Goal: Task Accomplishment & Management: Use online tool/utility

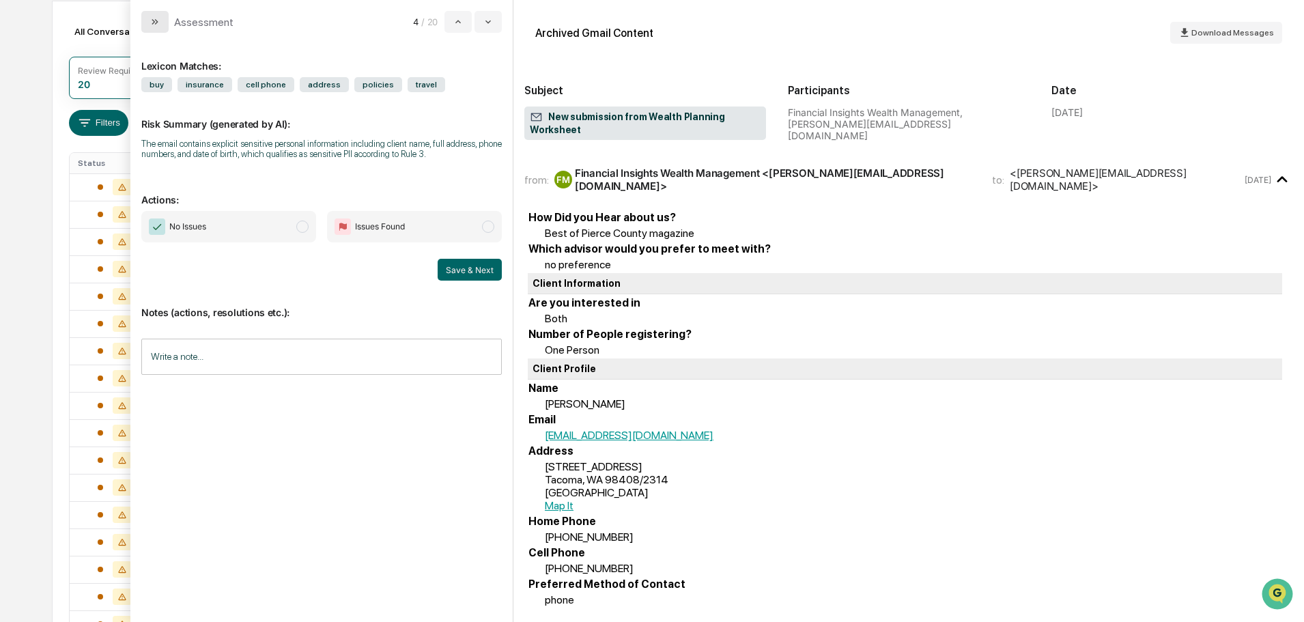
click at [162, 20] on button "modal" at bounding box center [154, 22] width 27 height 22
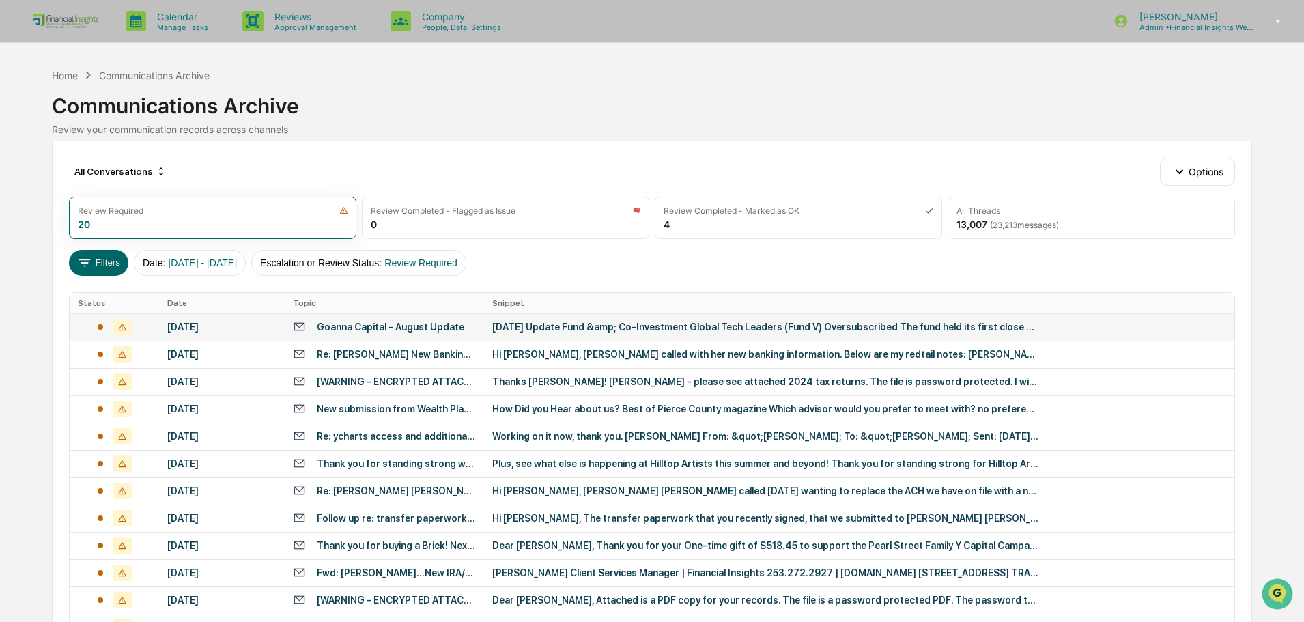
click at [431, 327] on div "Goanna Capital - August Update" at bounding box center [390, 326] width 147 height 11
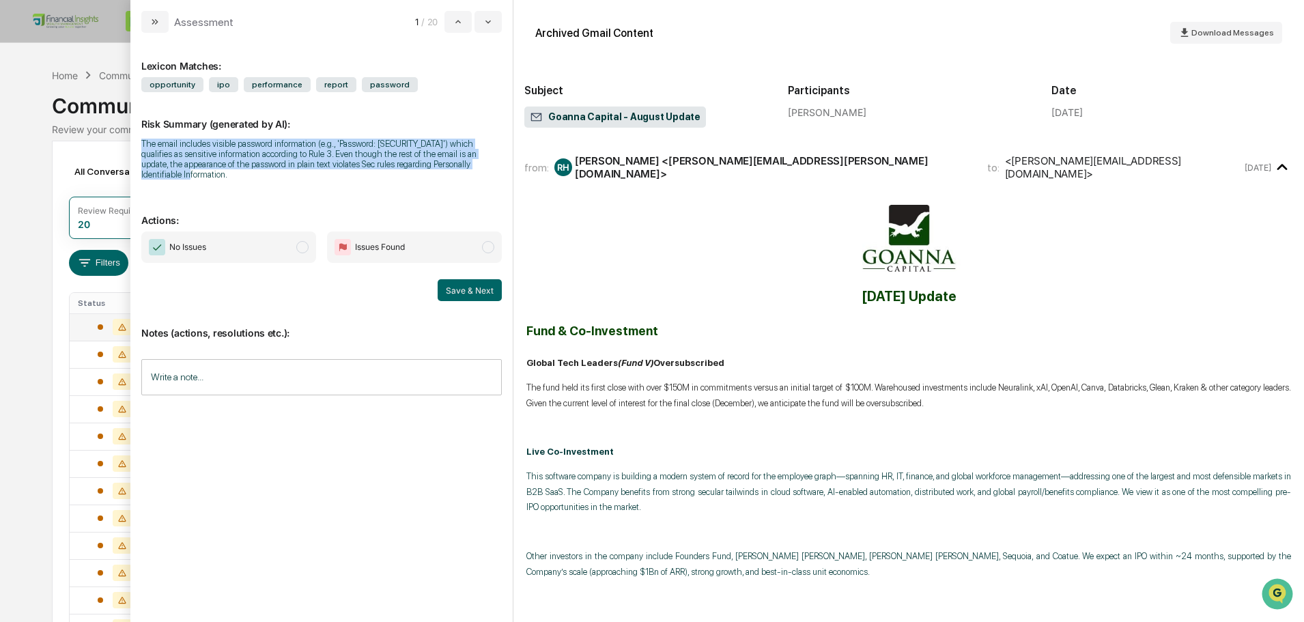
drag, startPoint x: 240, startPoint y: 180, endPoint x: 137, endPoint y: 148, distance: 108.4
click at [137, 148] on div "Lexicon Matches: opportunity ipo performance report password Risk Summary (gene…" at bounding box center [321, 327] width 382 height 589
click at [333, 167] on div "The email includes visible password information (e.g., 'Password: [SECURITY_DAT…" at bounding box center [321, 159] width 360 height 41
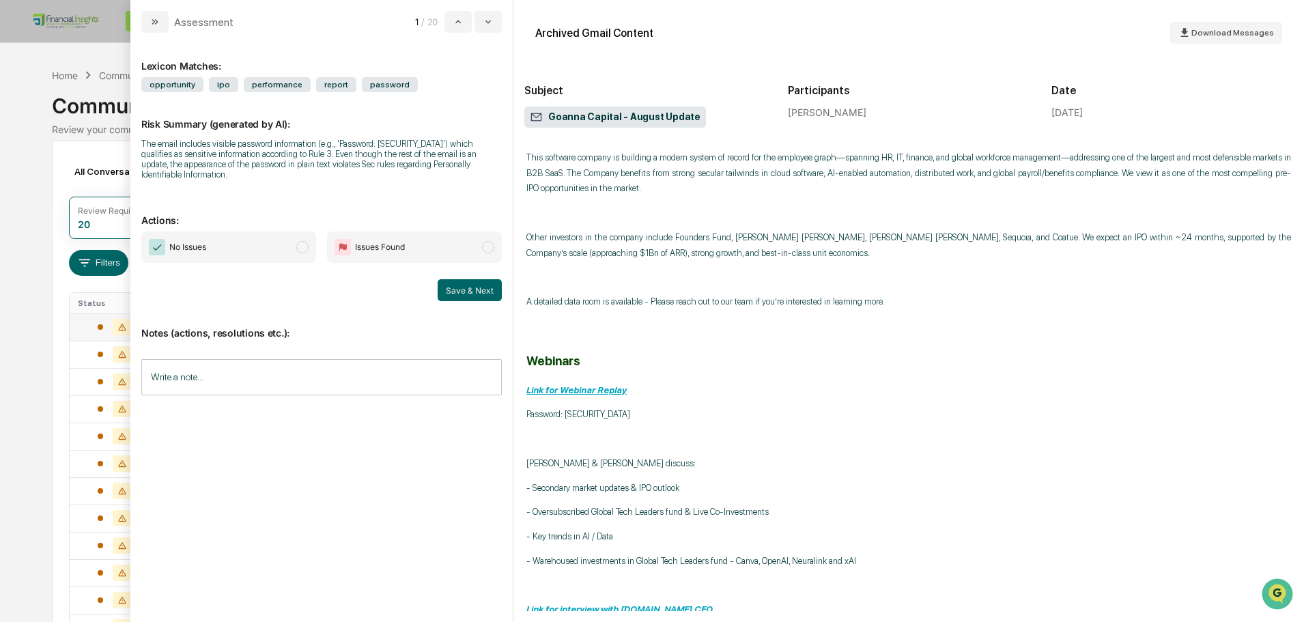
scroll to position [341, 0]
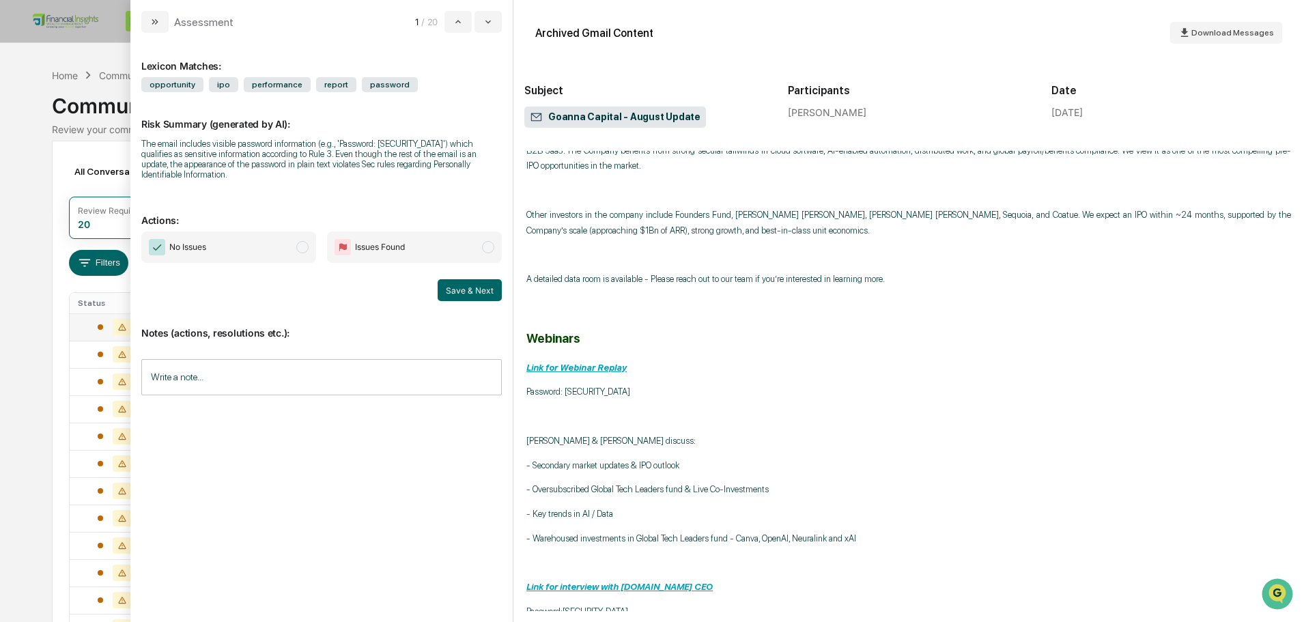
click at [330, 373] on input "Write a note..." at bounding box center [321, 377] width 360 height 36
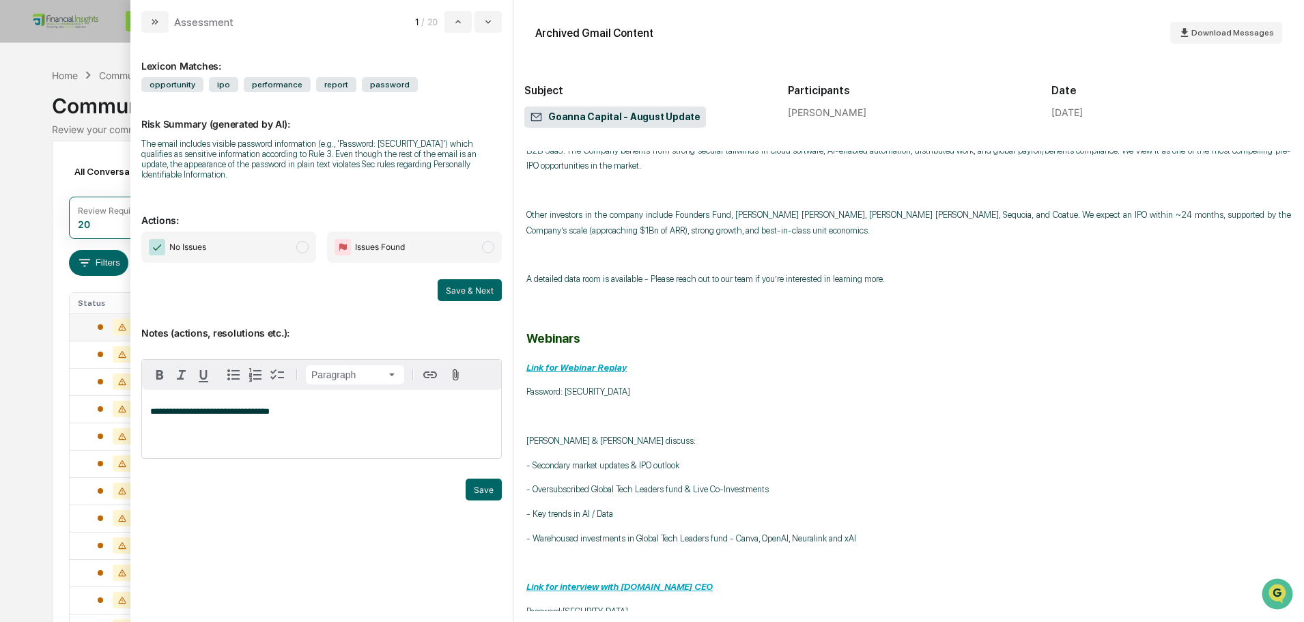
click at [291, 248] on span "No Issues" at bounding box center [228, 246] width 175 height 31
click at [317, 410] on p "**********" at bounding box center [321, 412] width 343 height 10
click at [483, 485] on button "Save" at bounding box center [484, 489] width 36 height 22
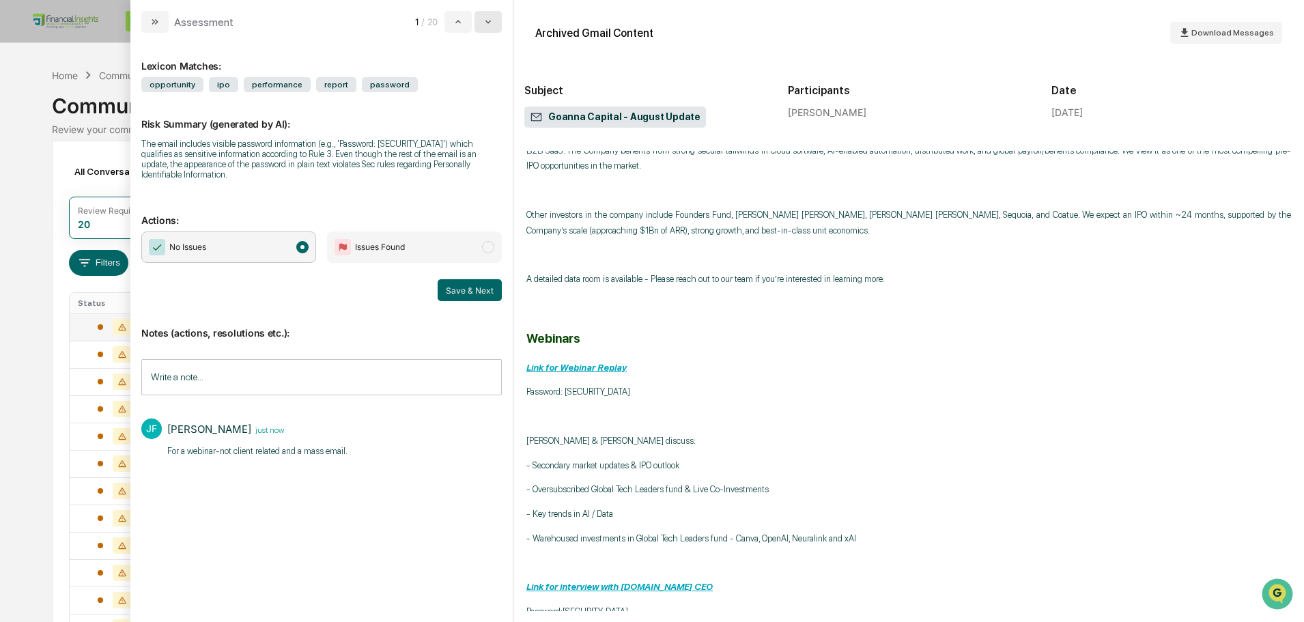
click at [495, 32] on button "modal" at bounding box center [487, 22] width 27 height 22
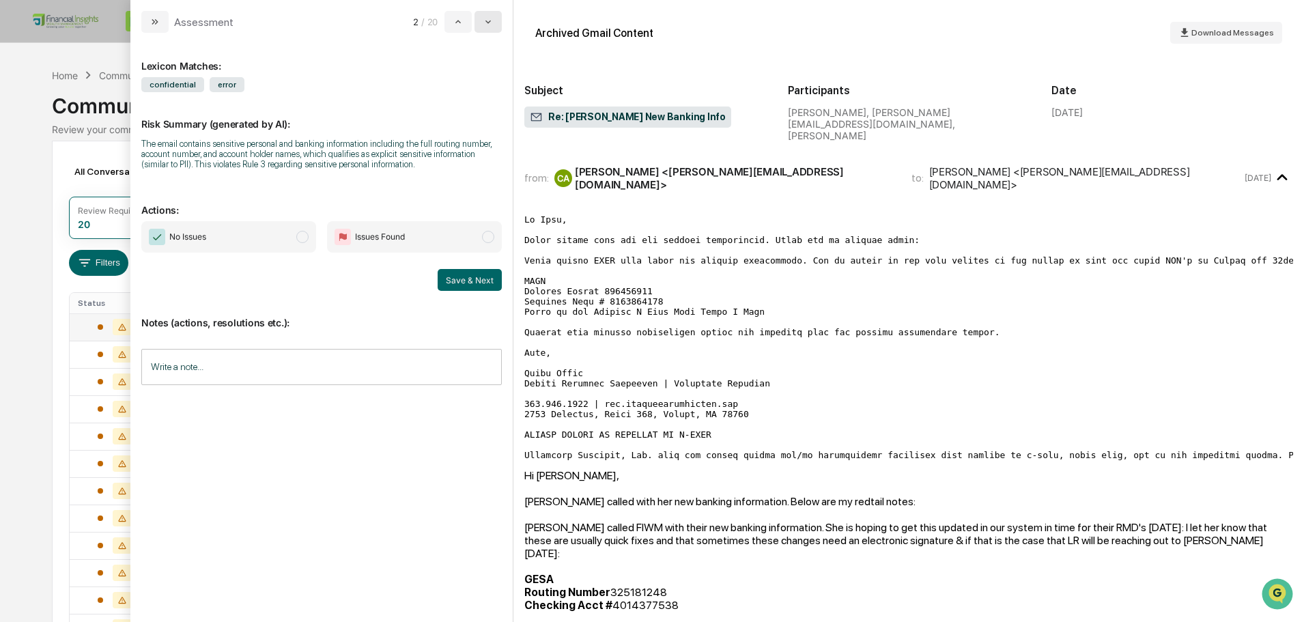
click at [493, 22] on icon "modal" at bounding box center [488, 21] width 11 height 11
